Goal: Information Seeking & Learning: Learn about a topic

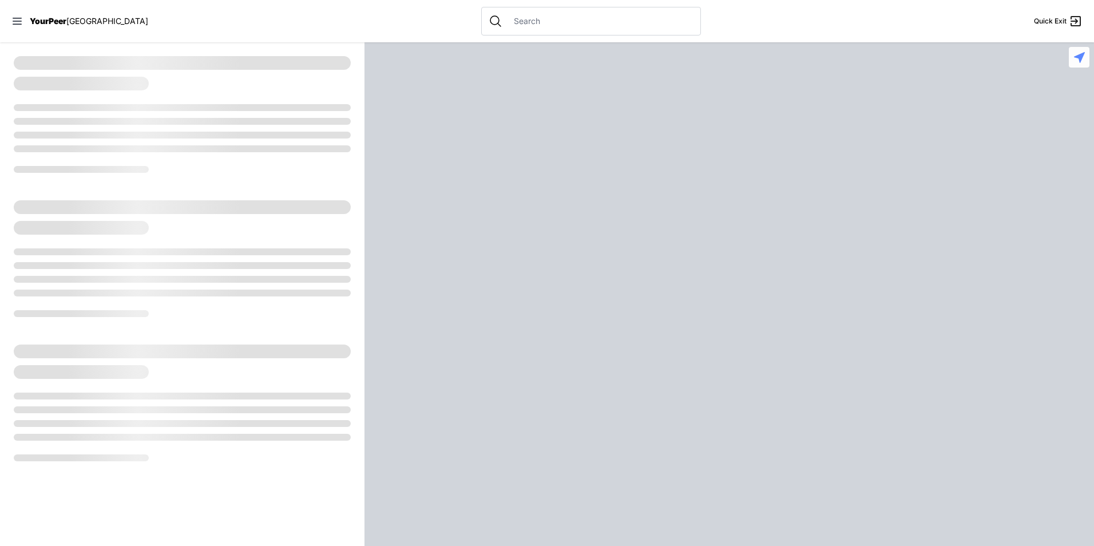
select select "recentlyUpdated"
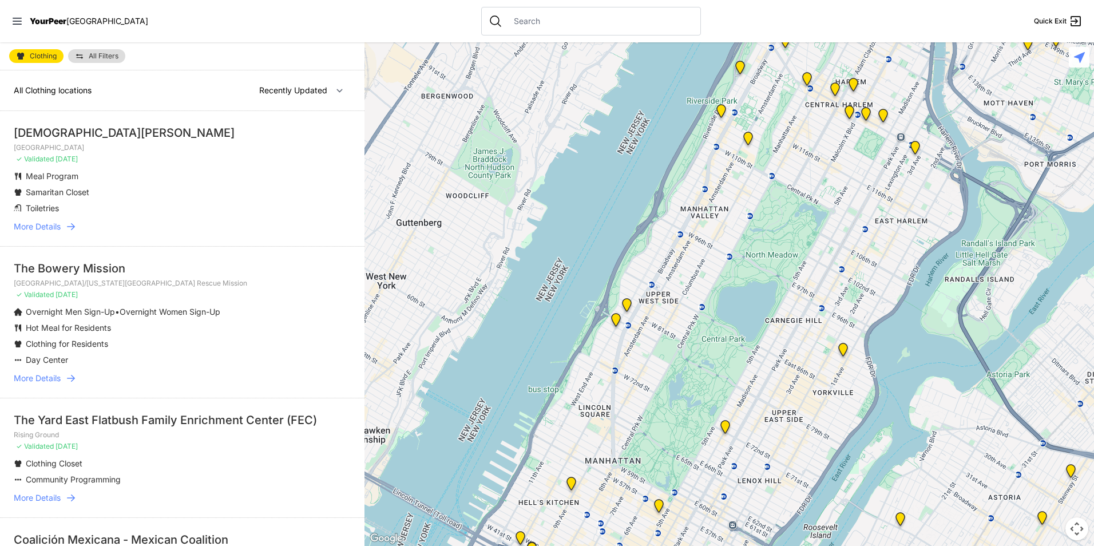
click at [234, 222] on link "More Details" at bounding box center [182, 226] width 337 height 11
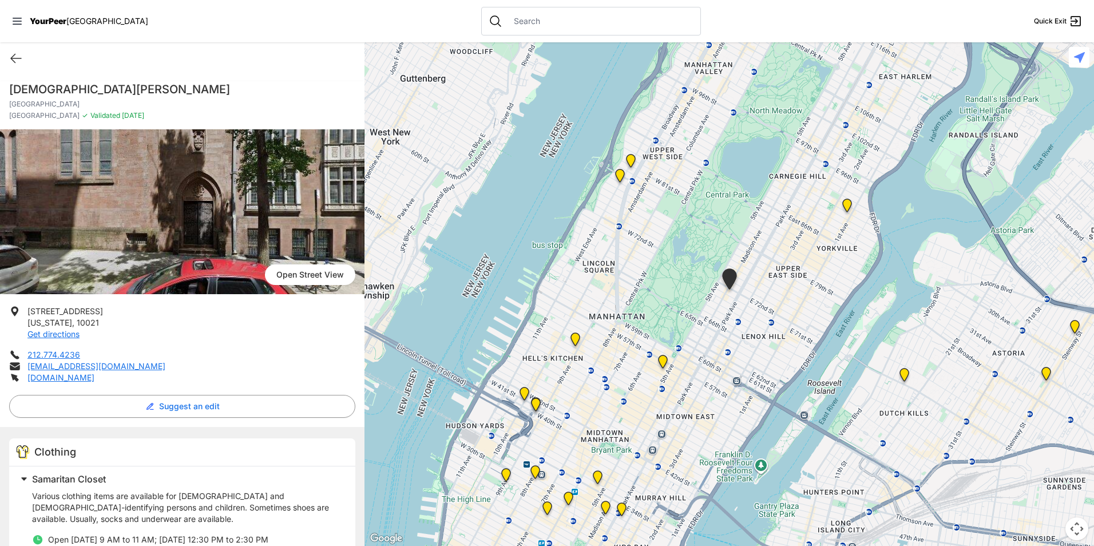
click at [555, 21] on input "text" at bounding box center [600, 20] width 187 height 11
type input "free furniture"
click at [632, 60] on div "Search for free furniture" at bounding box center [590, 51] width 217 height 32
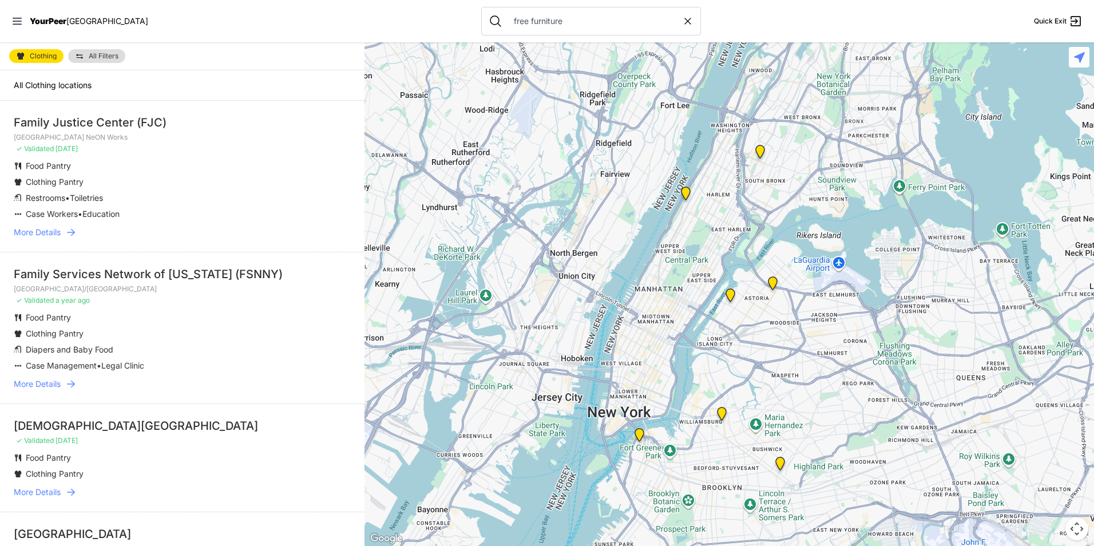
click at [291, 31] on nav "YourPeer NYC free furniture Quick Exit" at bounding box center [547, 21] width 1094 height 42
click at [20, 25] on icon at bounding box center [17, 21] width 9 height 7
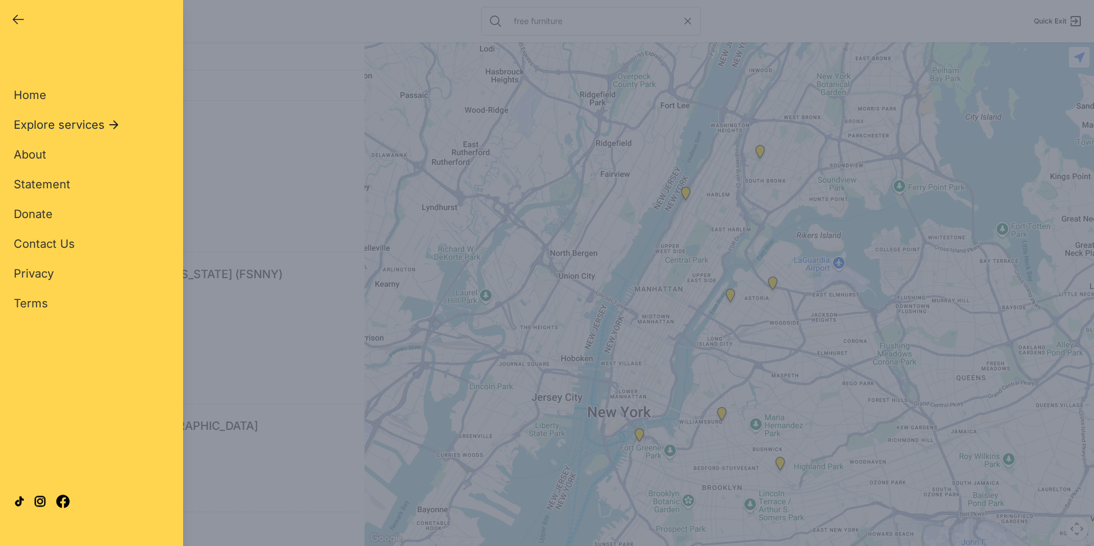
click at [61, 125] on span "Explore services" at bounding box center [59, 125] width 91 height 16
click at [47, 90] on span "All Services" at bounding box center [46, 95] width 65 height 14
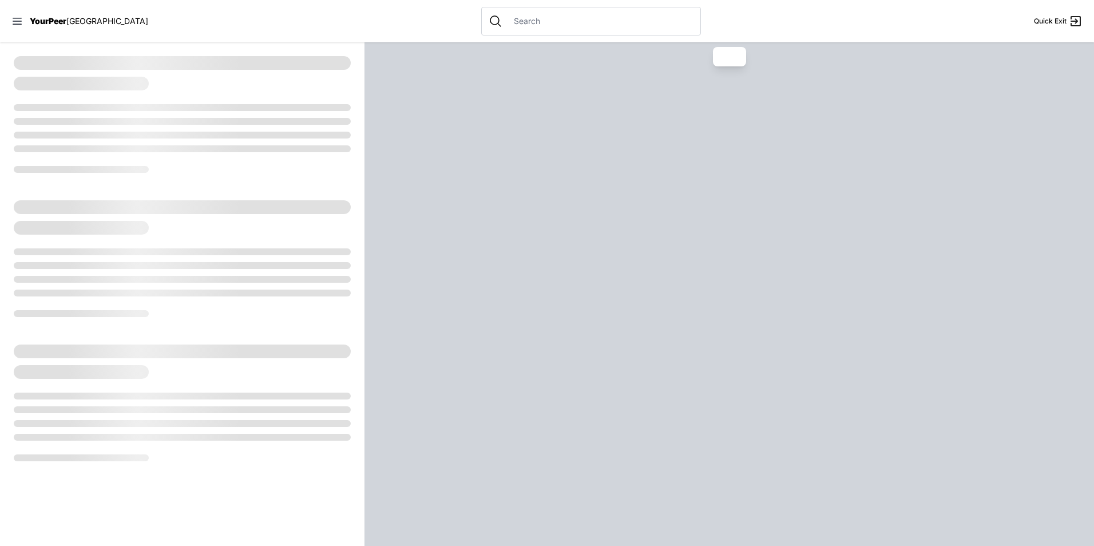
select select "recentlyUpdated"
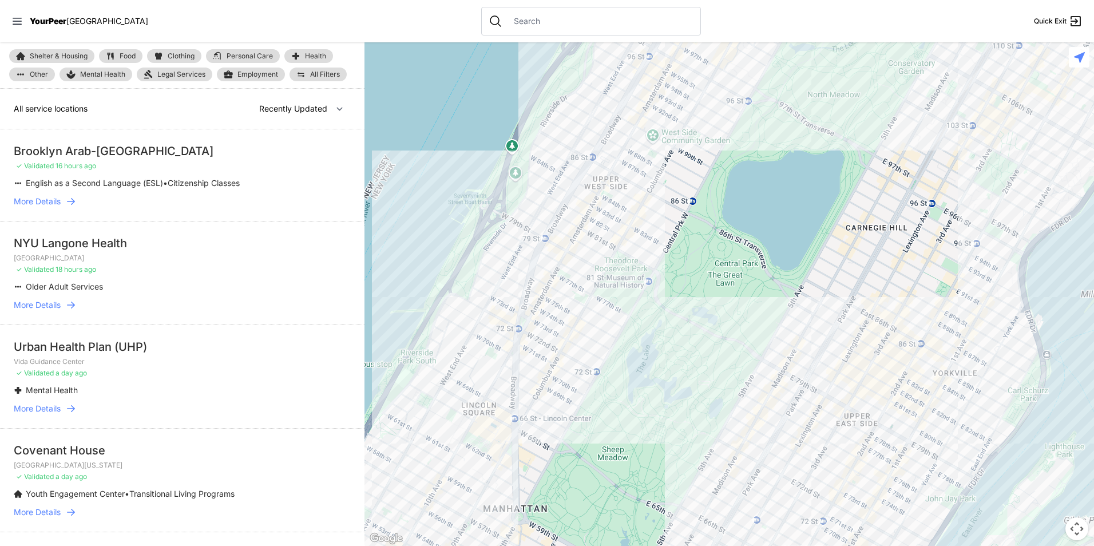
click at [316, 172] on li "Brooklyn Arab-American Friendship Center ✓ Validated 16 hours ago English as a …" at bounding box center [182, 175] width 365 height 92
click at [43, 73] on span "Other" at bounding box center [39, 74] width 18 height 7
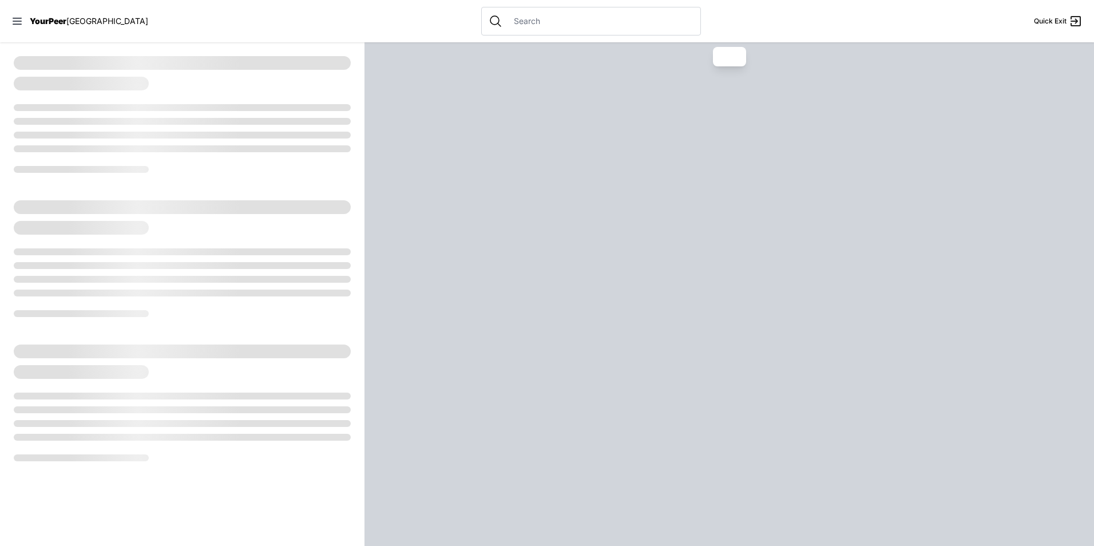
select select "recentlyUpdated"
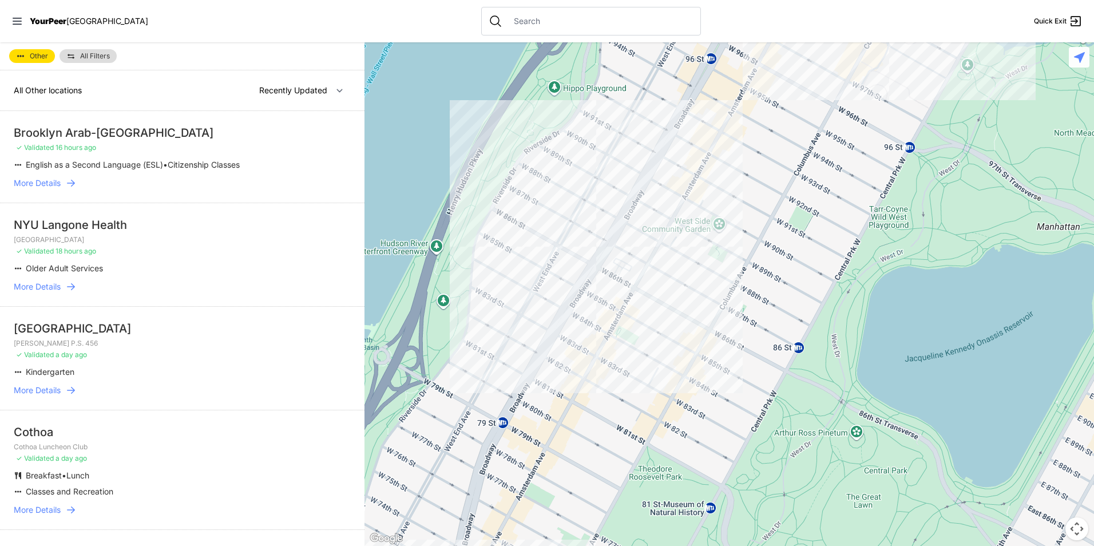
click at [42, 56] on span "Other" at bounding box center [39, 56] width 18 height 7
select select "recentlyUpdated"
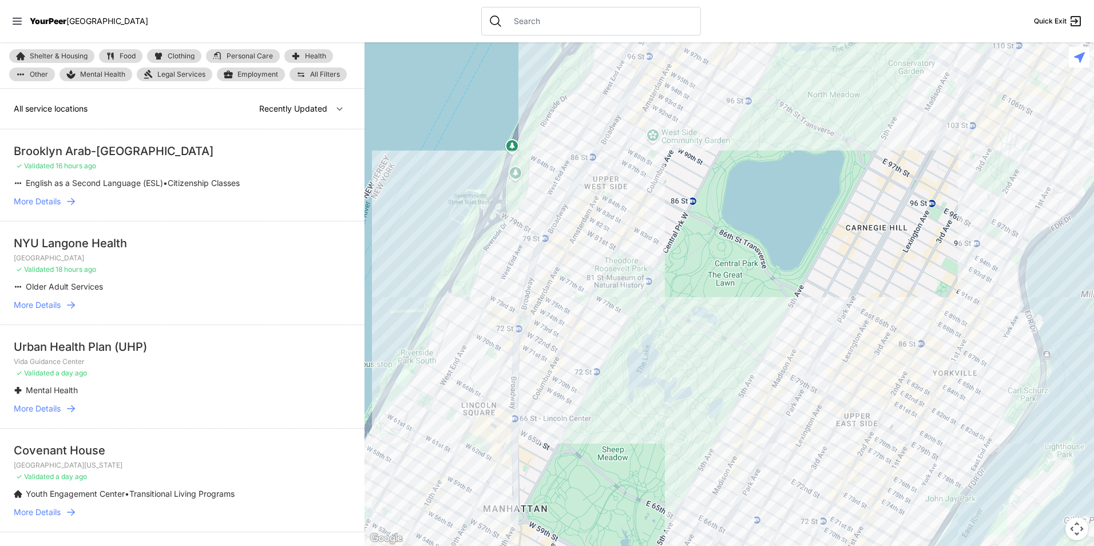
drag, startPoint x: 42, startPoint y: 56, endPoint x: 227, endPoint y: 129, distance: 199.4
click at [227, 129] on div "All service locations Nearby Recently Updated Most Services" at bounding box center [182, 109] width 365 height 41
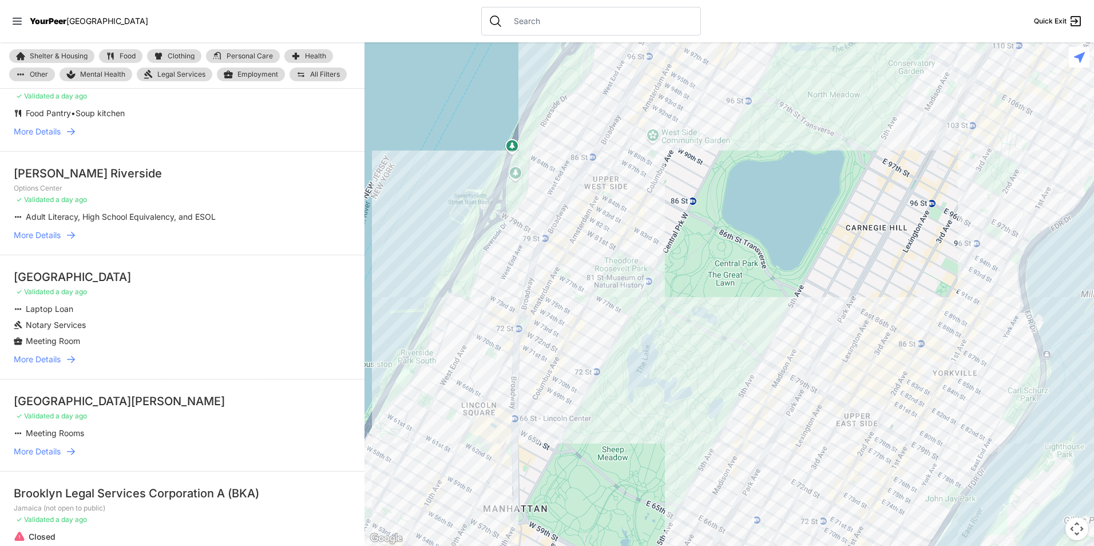
scroll to position [1087, 0]
